Goal: Task Accomplishment & Management: Complete application form

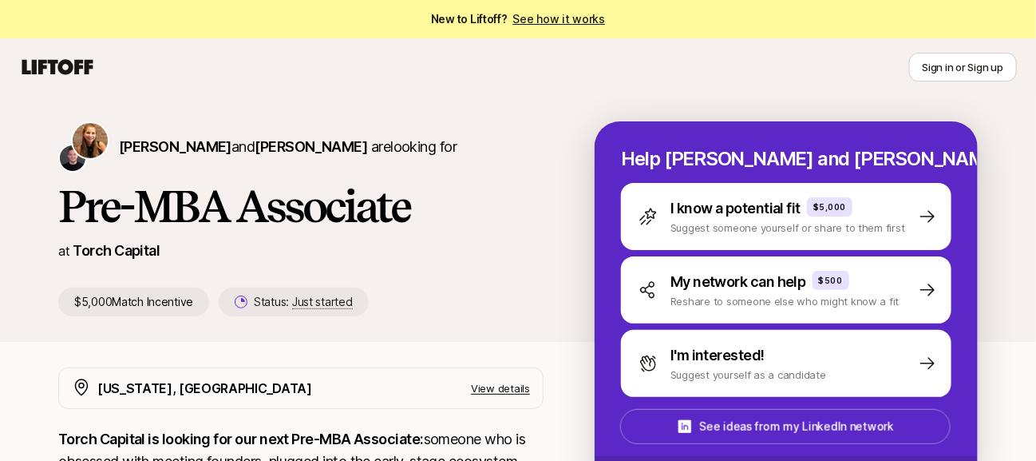
click at [456, 81] on div "Sign in or Sign up" at bounding box center [518, 67] width 998 height 29
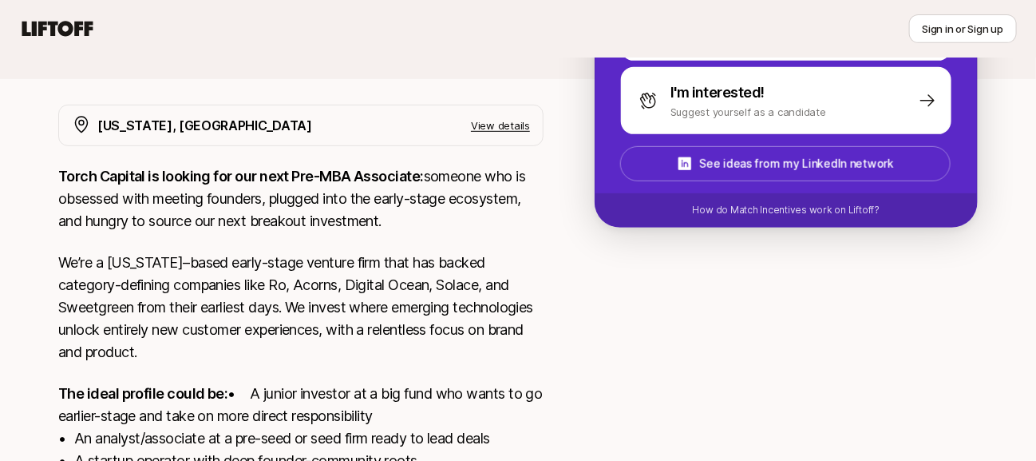
scroll to position [264, 0]
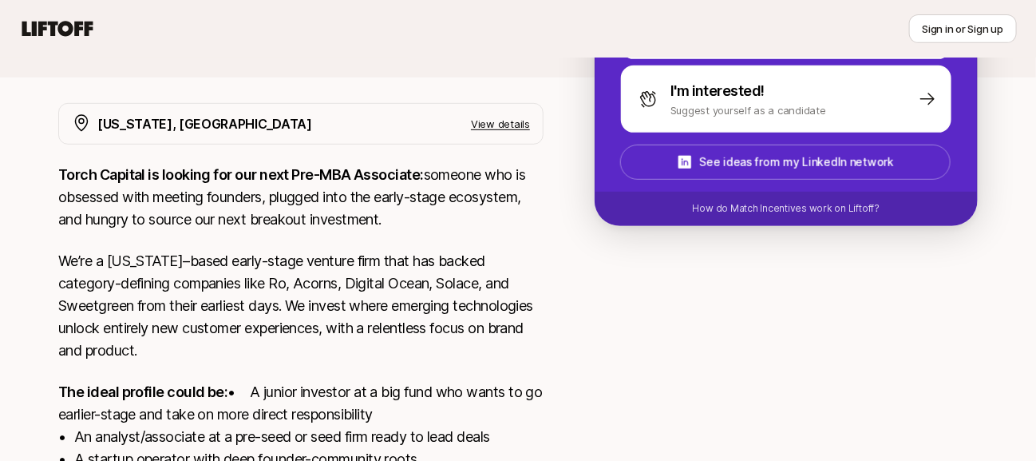
click at [509, 119] on p "View details" at bounding box center [500, 124] width 59 height 16
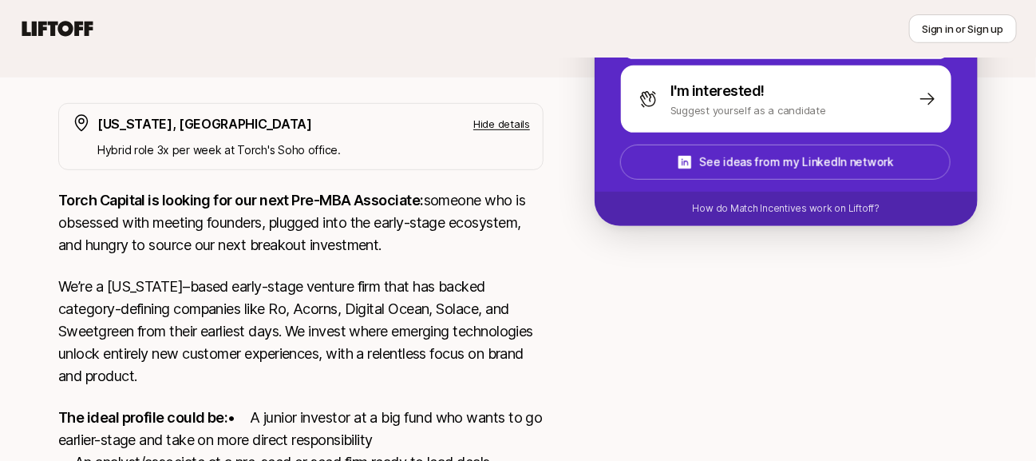
click at [486, 129] on p "Hide details" at bounding box center [501, 124] width 57 height 16
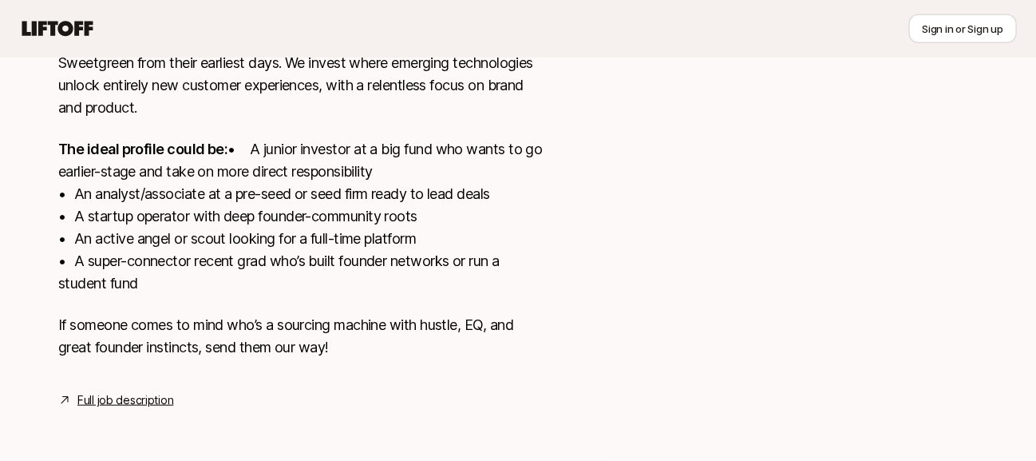
scroll to position [529, 0]
click at [113, 402] on link "Full job description" at bounding box center [125, 399] width 96 height 19
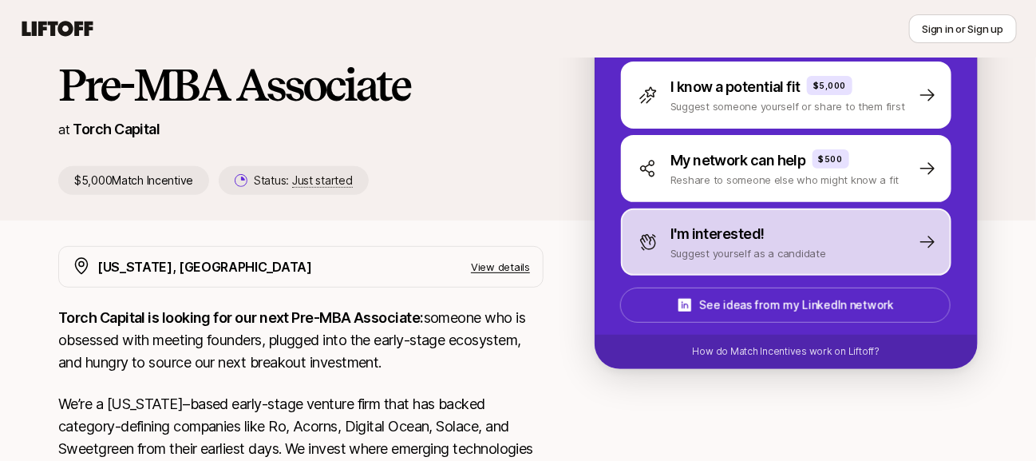
click at [822, 236] on div "I'm interested! Suggest yourself as a candidate" at bounding box center [786, 241] width 331 height 67
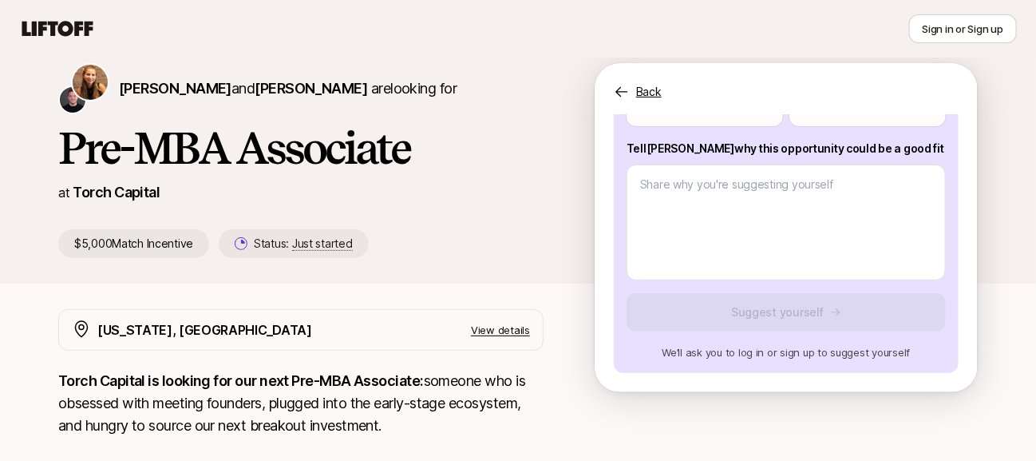
scroll to position [51, 0]
